Goal: Information Seeking & Learning: Learn about a topic

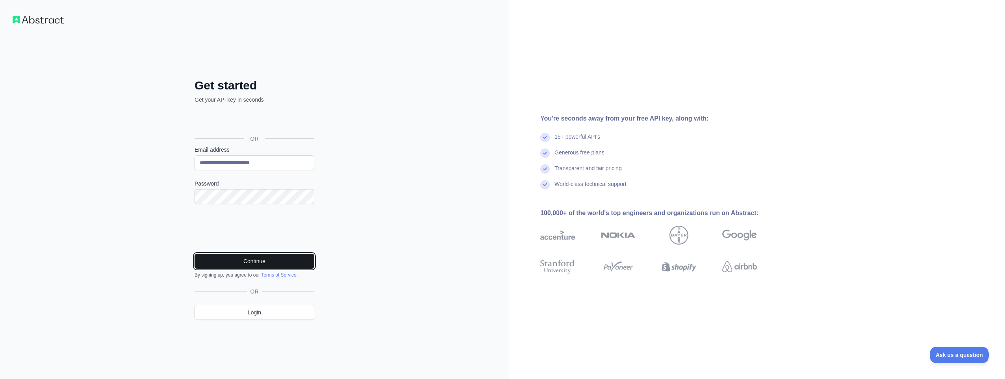
click at [269, 260] on button "Continue" at bounding box center [255, 261] width 120 height 15
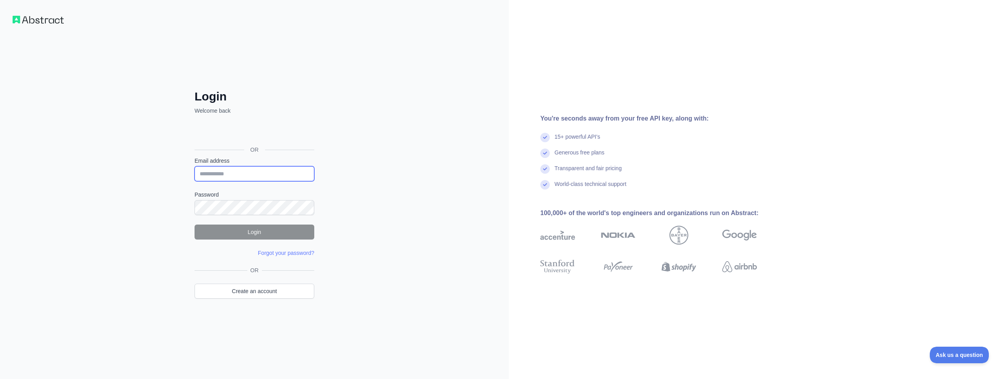
click at [206, 178] on input "Email address" at bounding box center [255, 173] width 120 height 15
type input "**********"
click at [287, 234] on button "Login" at bounding box center [255, 232] width 120 height 15
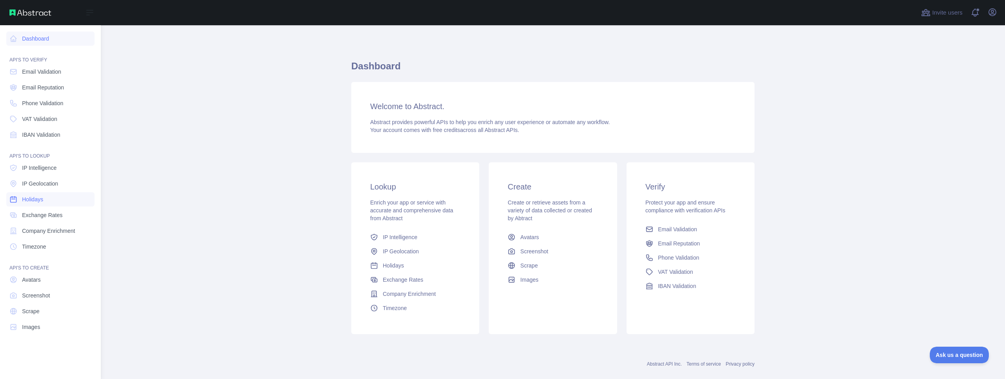
click at [54, 203] on link "Holidays" at bounding box center [50, 199] width 88 height 14
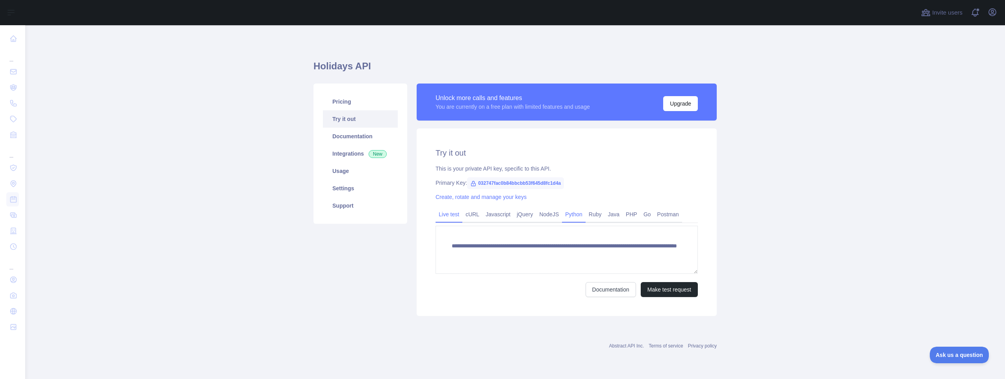
click at [575, 214] on link "Python" at bounding box center [574, 214] width 24 height 13
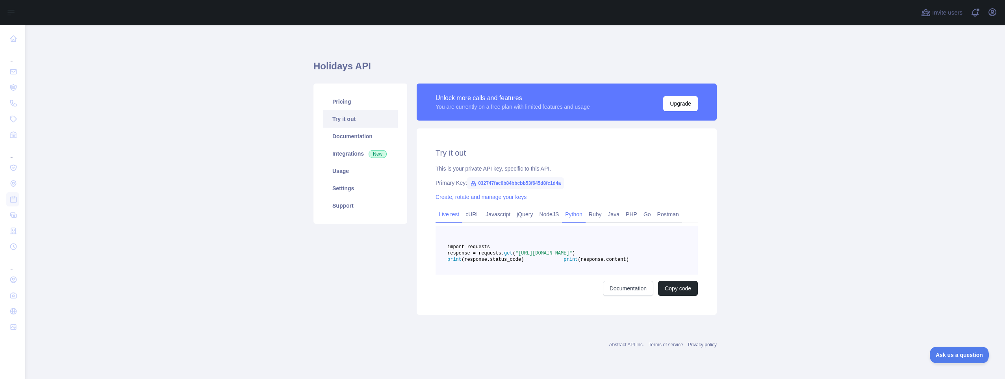
click at [455, 215] on link "Live test" at bounding box center [449, 214] width 27 height 13
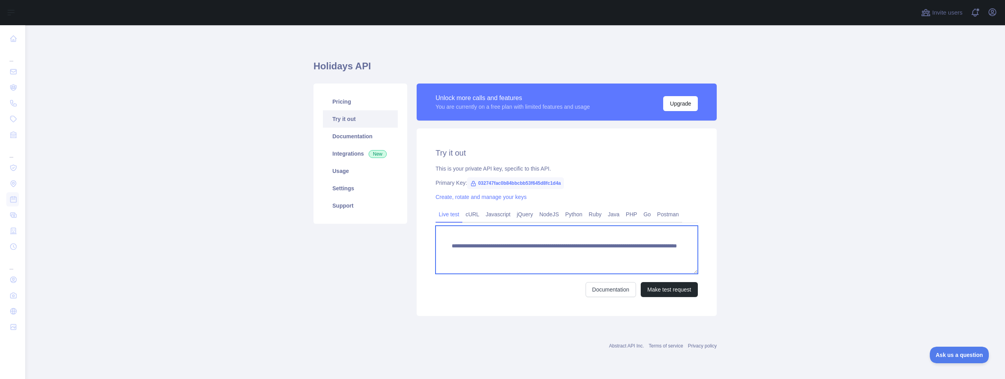
drag, startPoint x: 472, startPoint y: 264, endPoint x: 451, endPoint y: 245, distance: 27.9
click at [451, 245] on textarea "**********" at bounding box center [567, 250] width 262 height 48
click at [371, 138] on link "Documentation" at bounding box center [360, 136] width 75 height 17
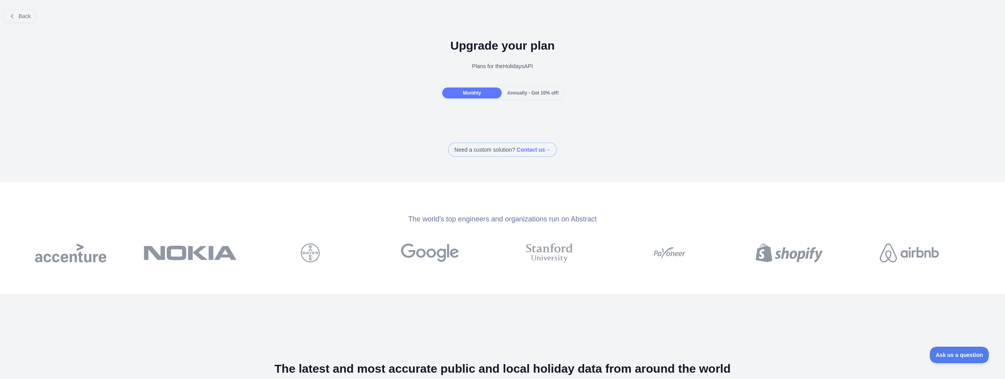
click at [460, 93] on div "Monthly" at bounding box center [471, 92] width 59 height 11
click at [480, 88] on div "Monthly" at bounding box center [471, 92] width 59 height 11
